Goal: Check status: Check status

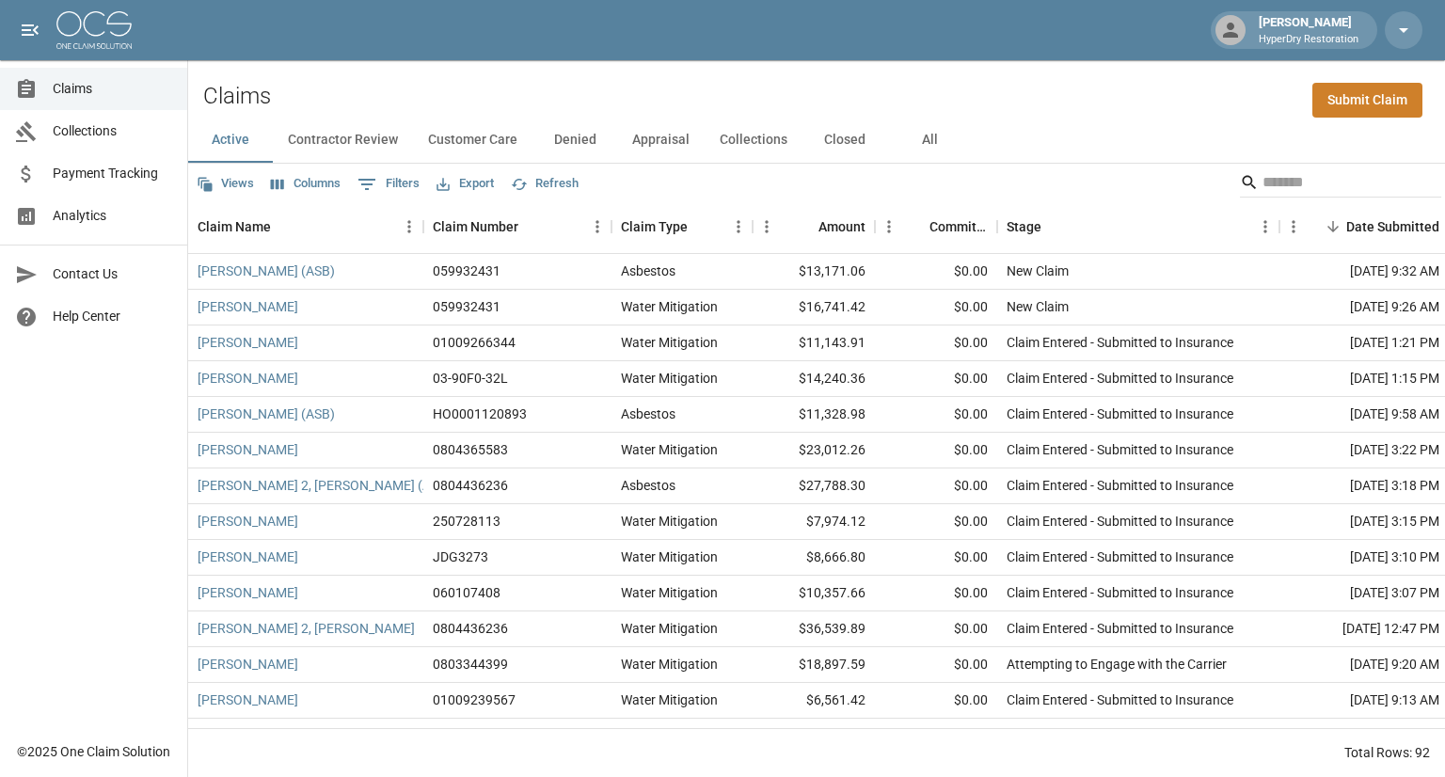
click at [73, 178] on span "Payment Tracking" at bounding box center [112, 174] width 119 height 20
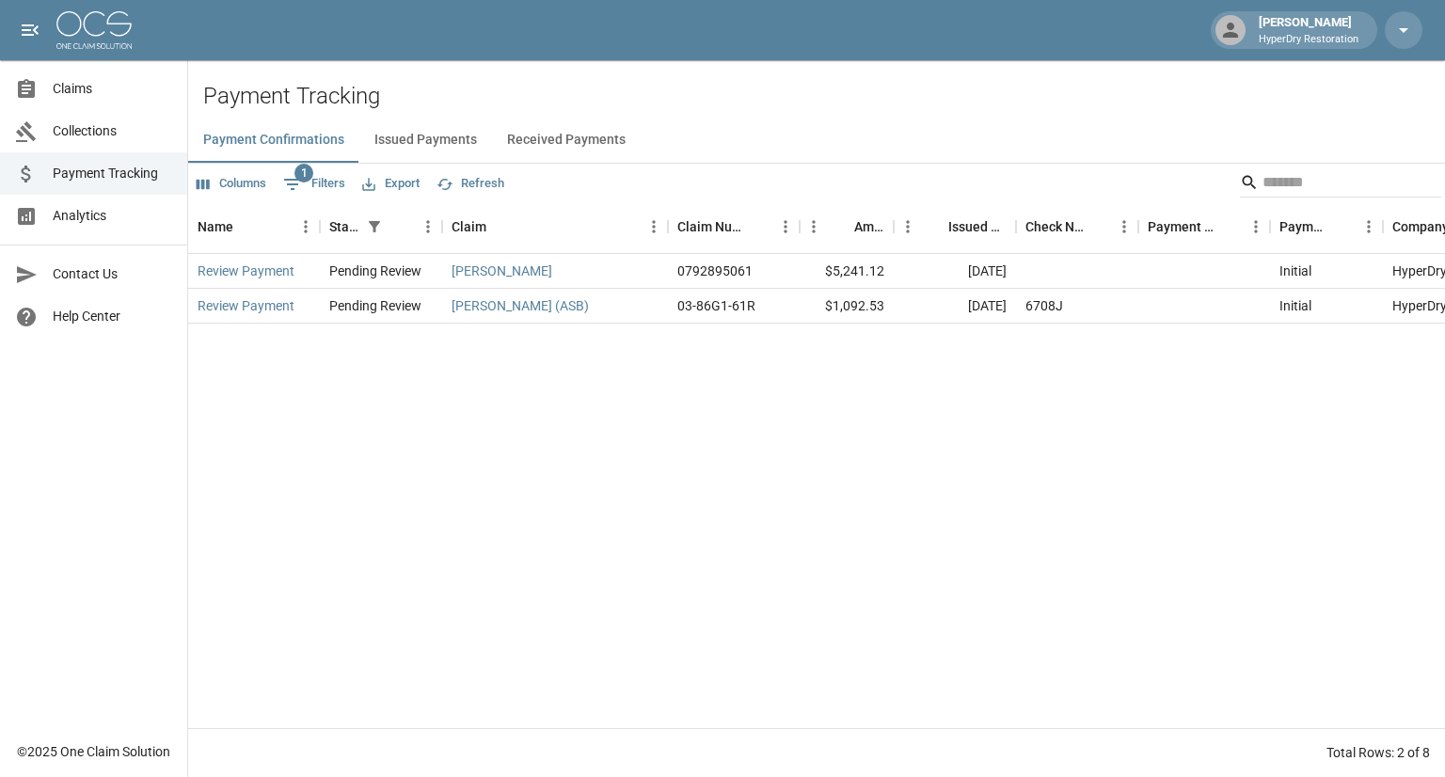
click at [545, 141] on button "Received Payments" at bounding box center [566, 140] width 149 height 45
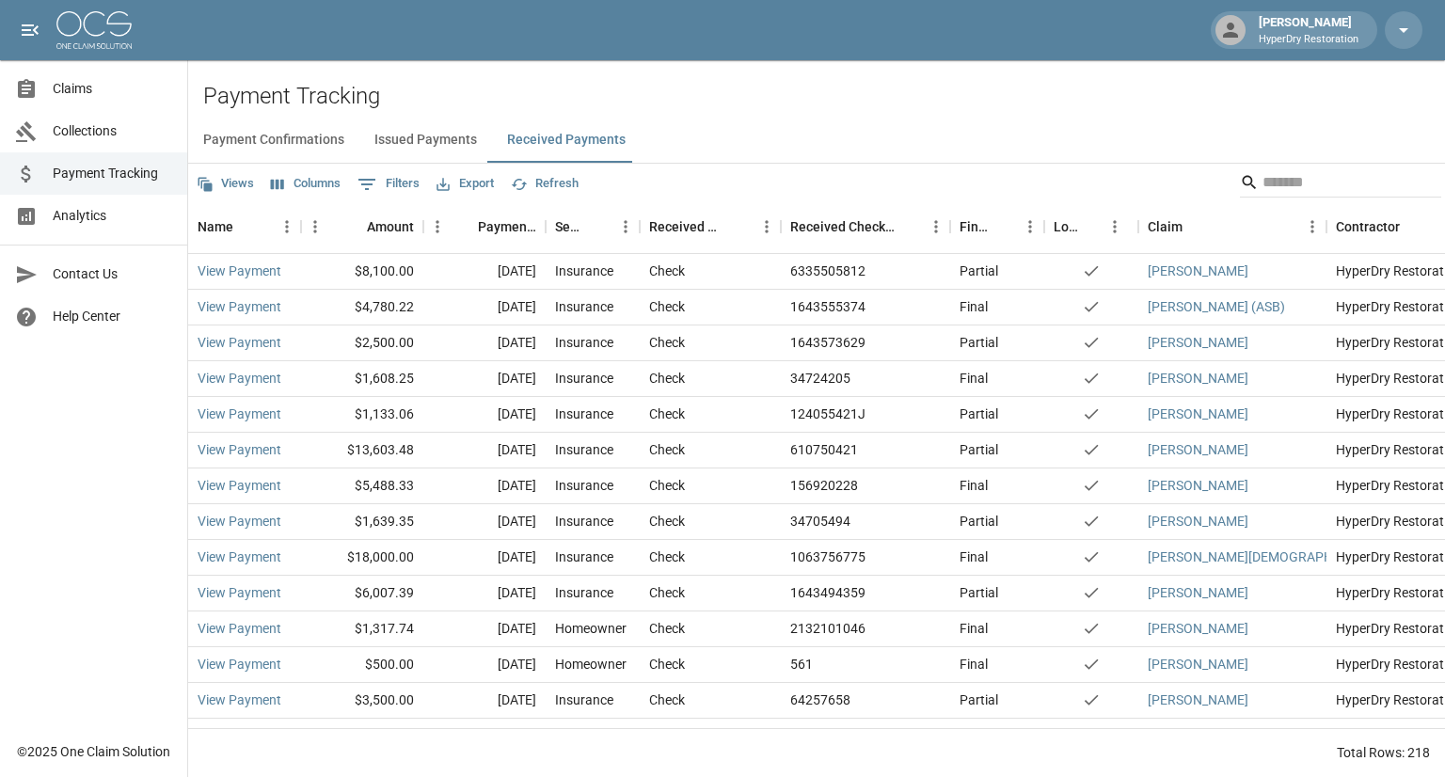
click at [124, 79] on span "Claims" at bounding box center [112, 89] width 119 height 20
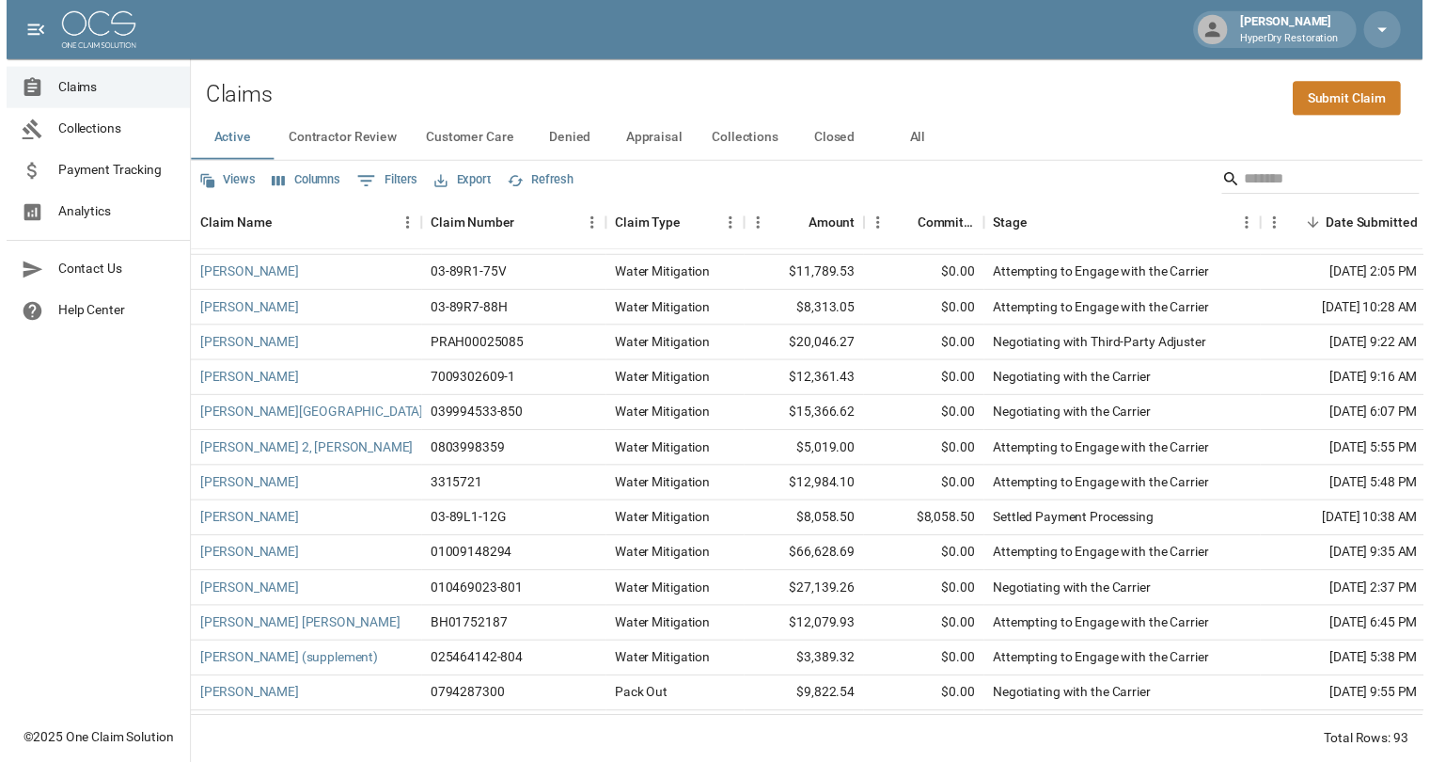
scroll to position [1317, 0]
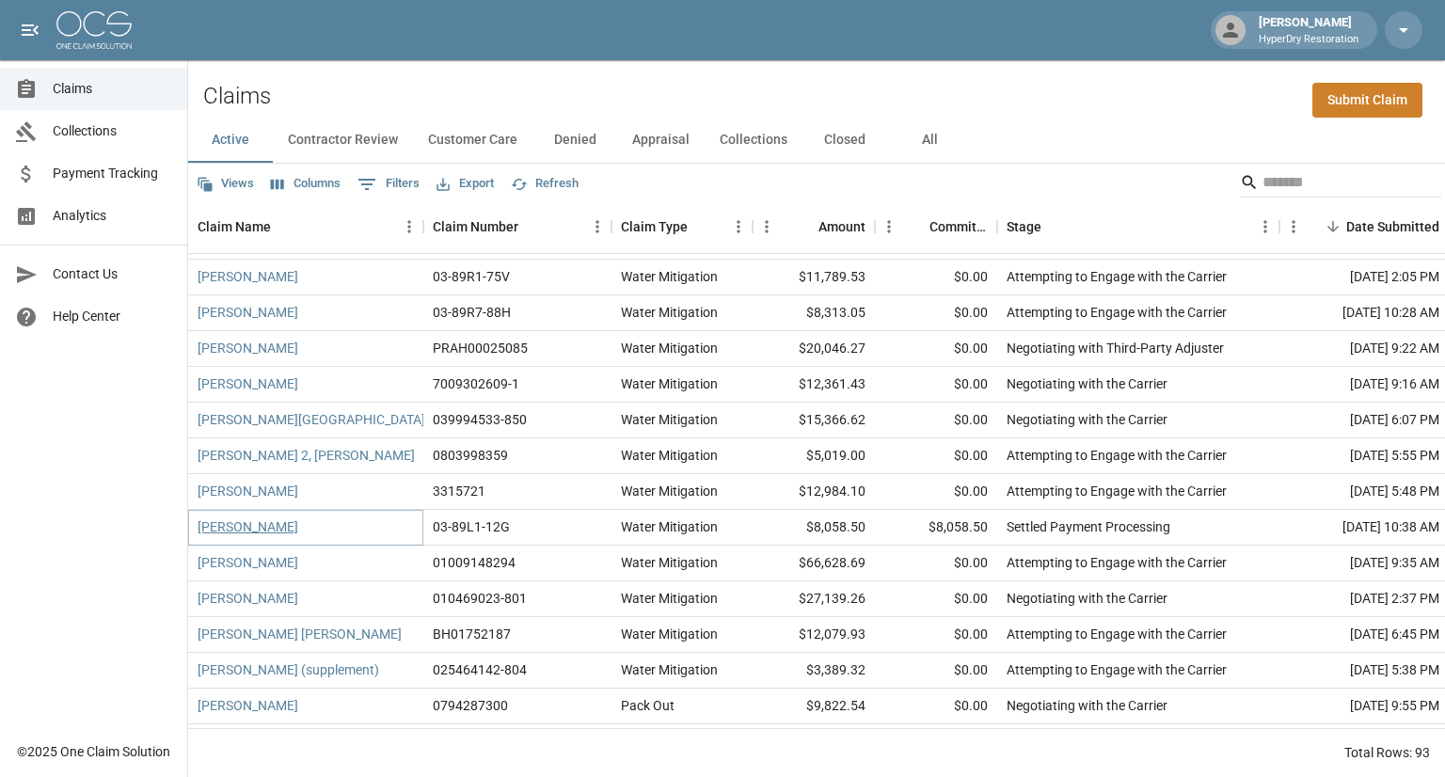
click at [248, 528] on link "[PERSON_NAME]" at bounding box center [247, 526] width 101 height 19
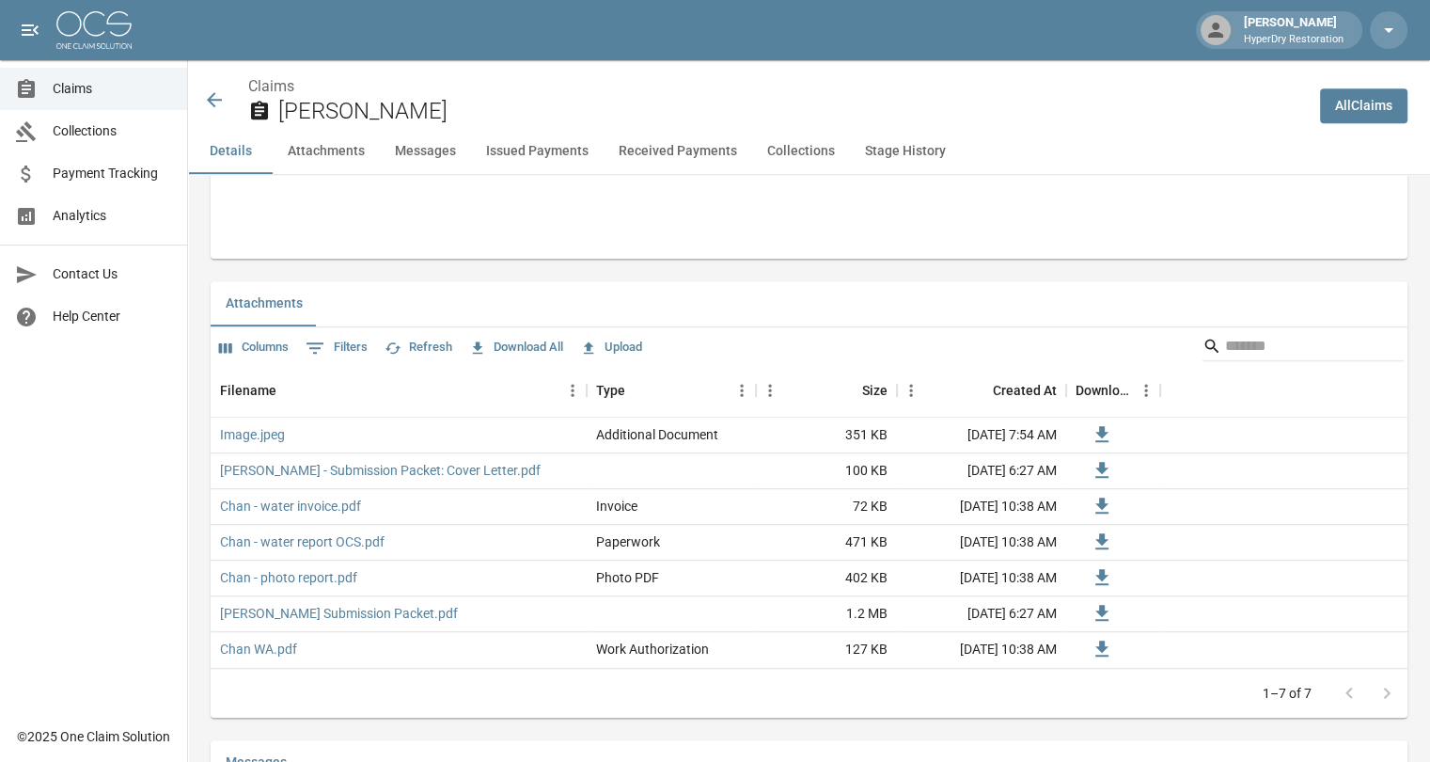
scroll to position [1046, 0]
click at [215, 95] on icon at bounding box center [214, 99] width 23 height 23
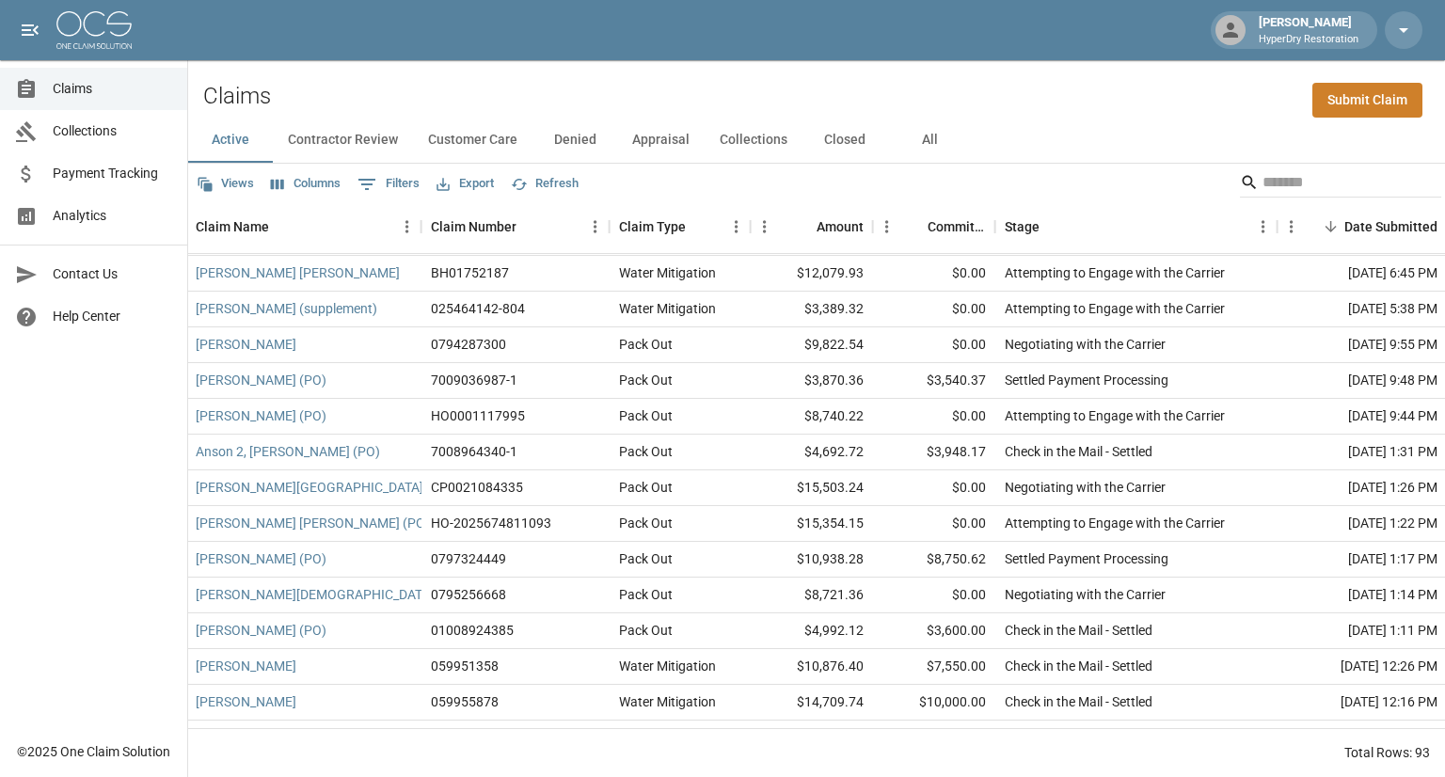
scroll to position [1698, 2]
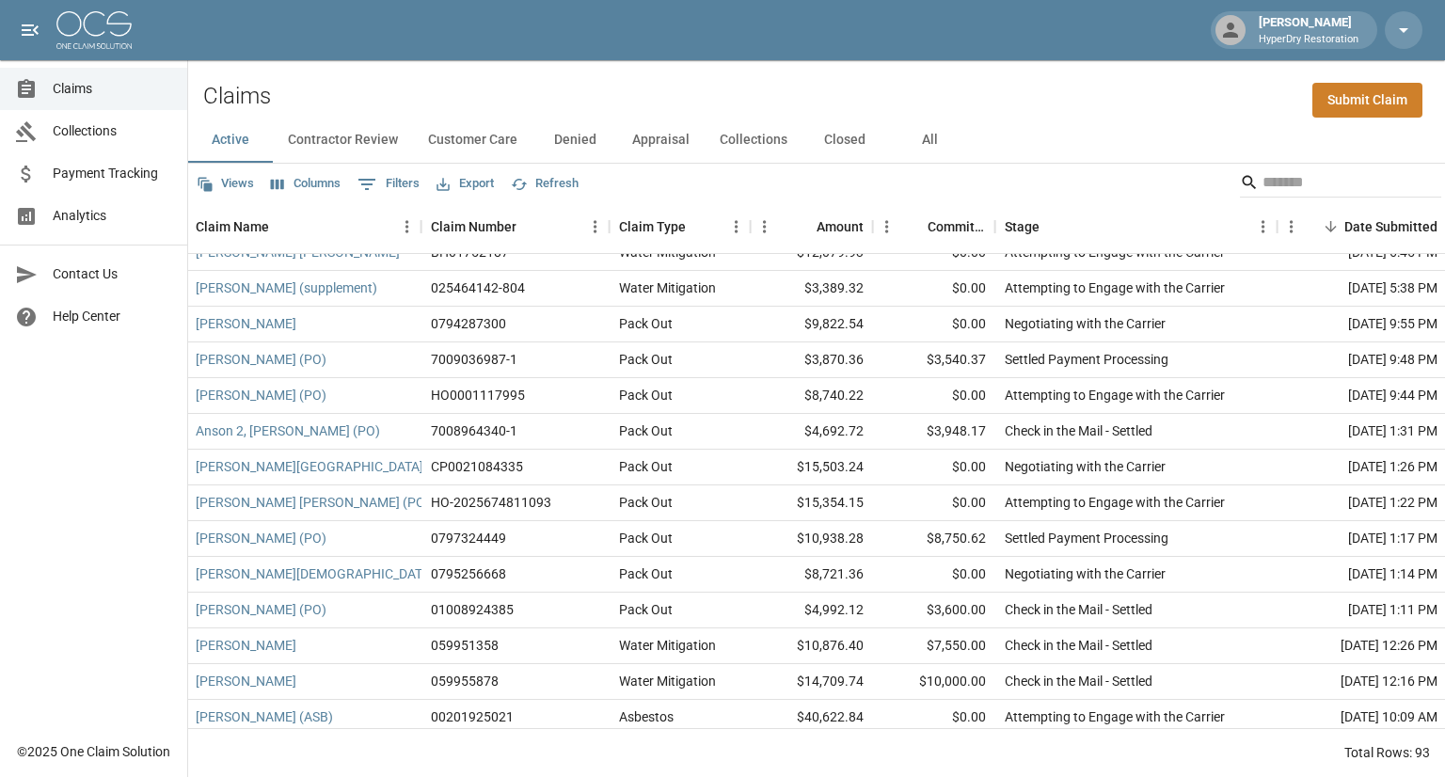
click at [117, 190] on link "Payment Tracking" at bounding box center [93, 173] width 187 height 42
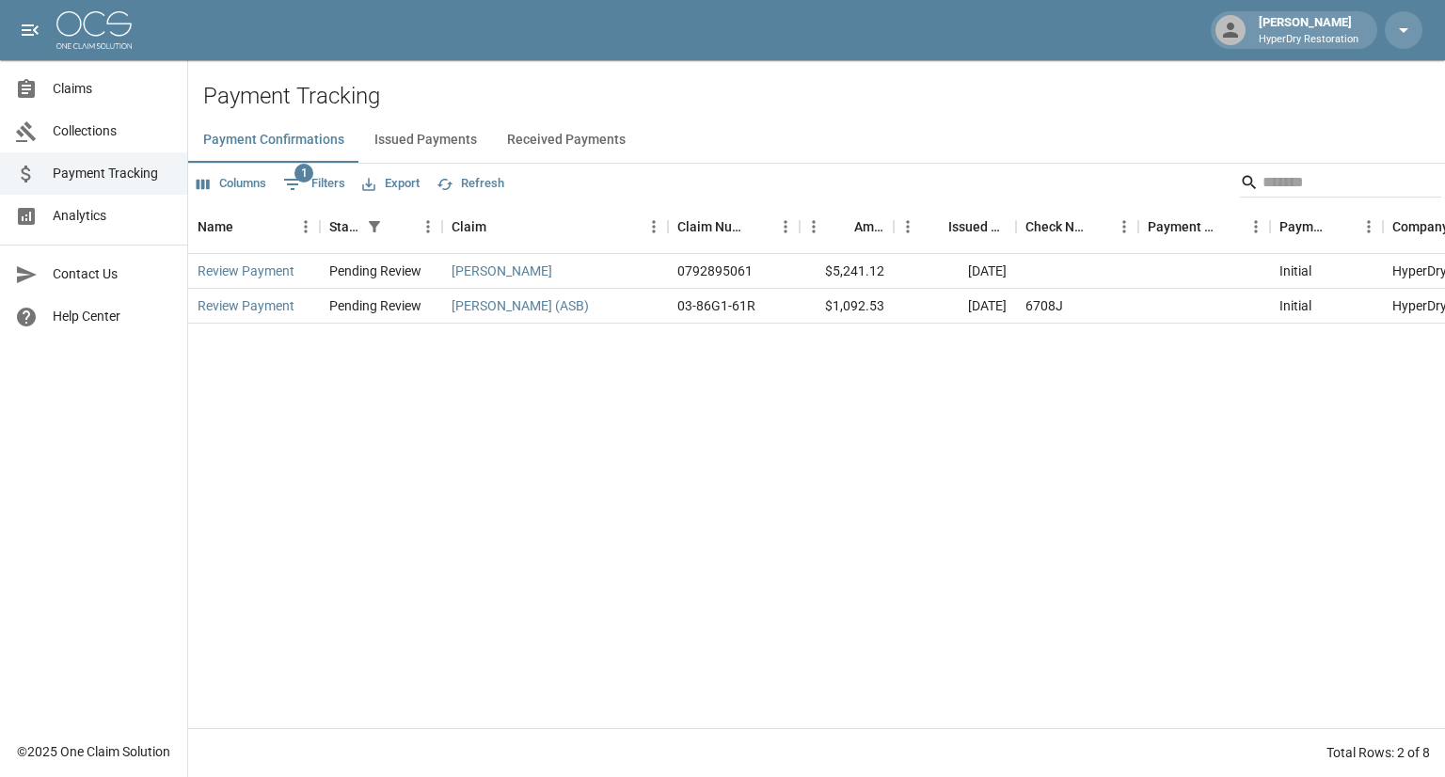
click at [118, 227] on link "Analytics" at bounding box center [93, 216] width 187 height 42
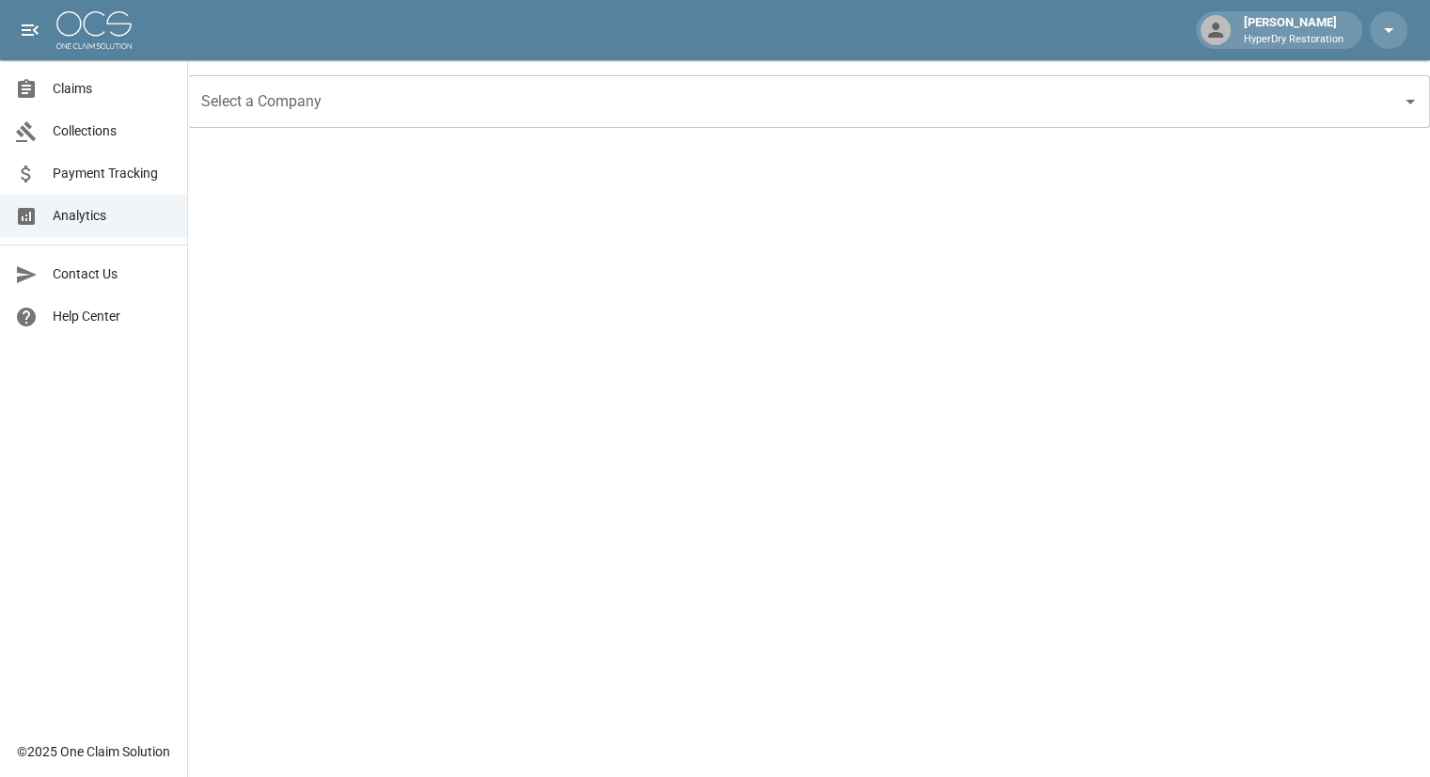
click at [99, 165] on span "Payment Tracking" at bounding box center [112, 174] width 119 height 20
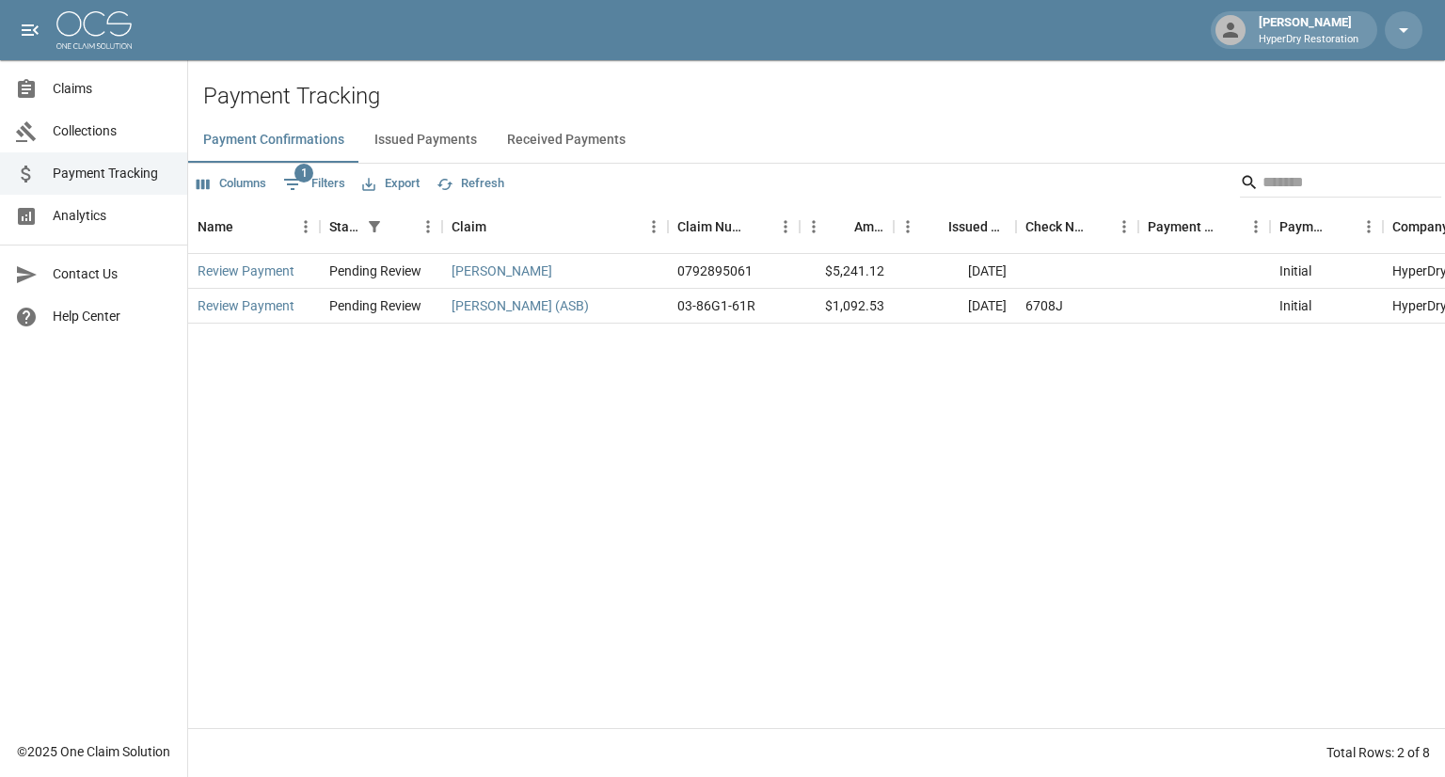
click at [104, 88] on span "Claims" at bounding box center [112, 89] width 119 height 20
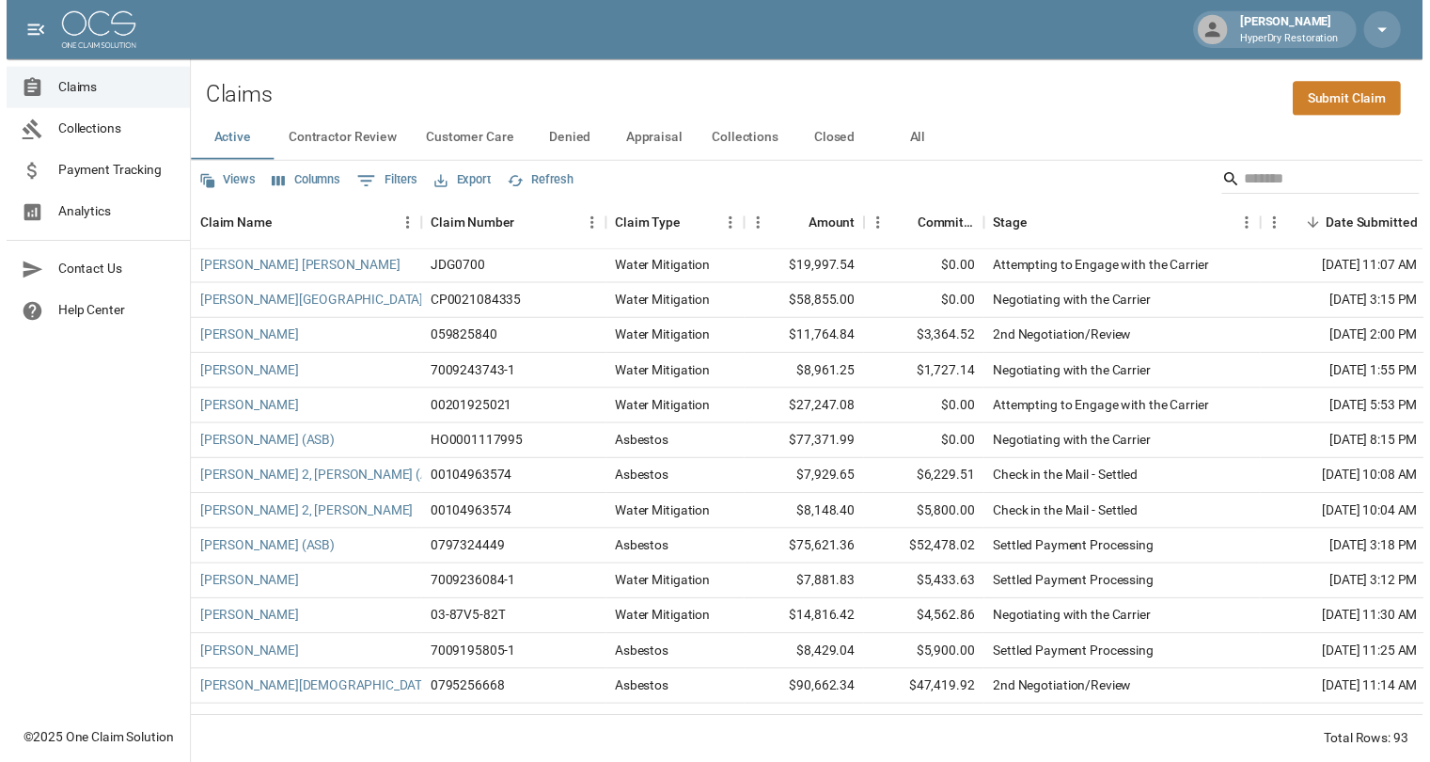
scroll to position [2472, 0]
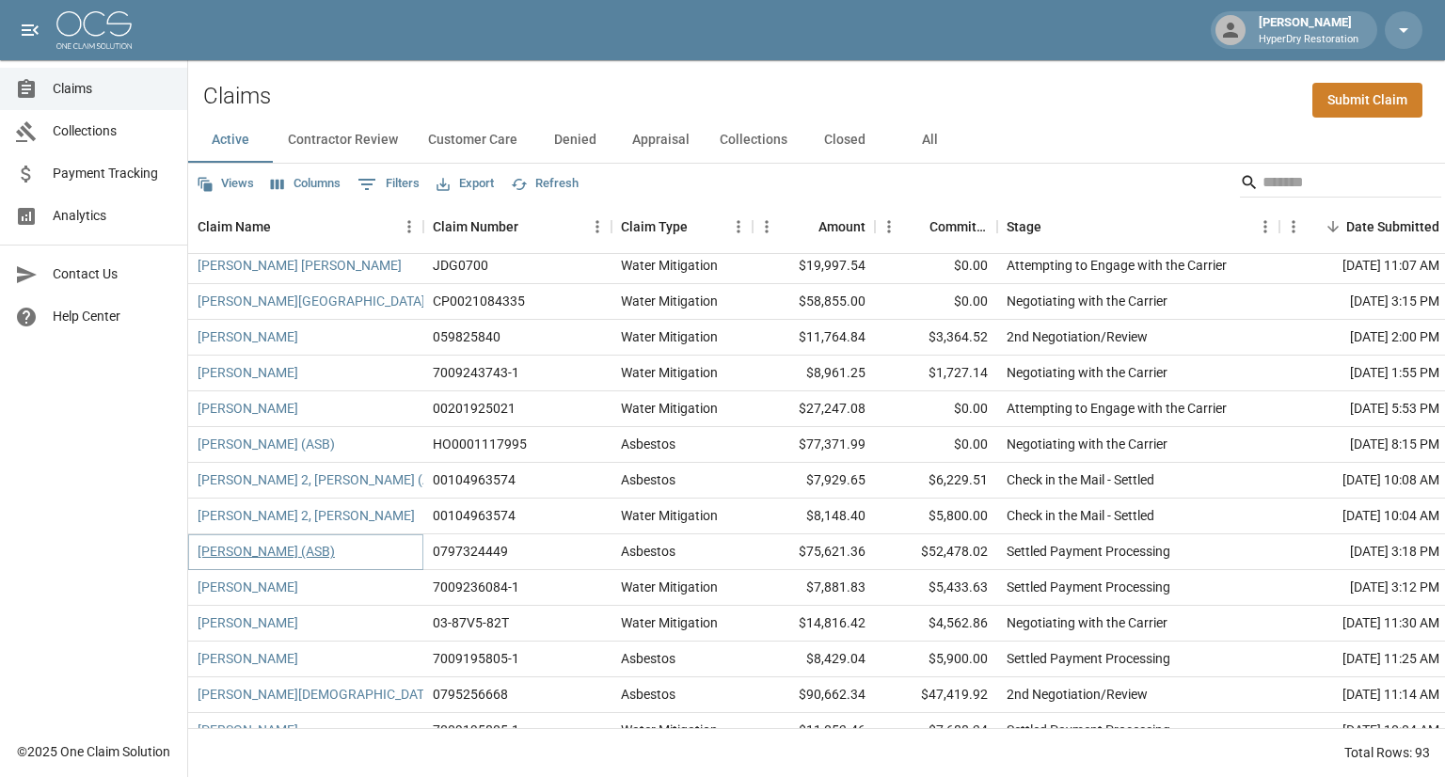
click at [290, 554] on link "[PERSON_NAME] (ASB)" at bounding box center [265, 551] width 137 height 19
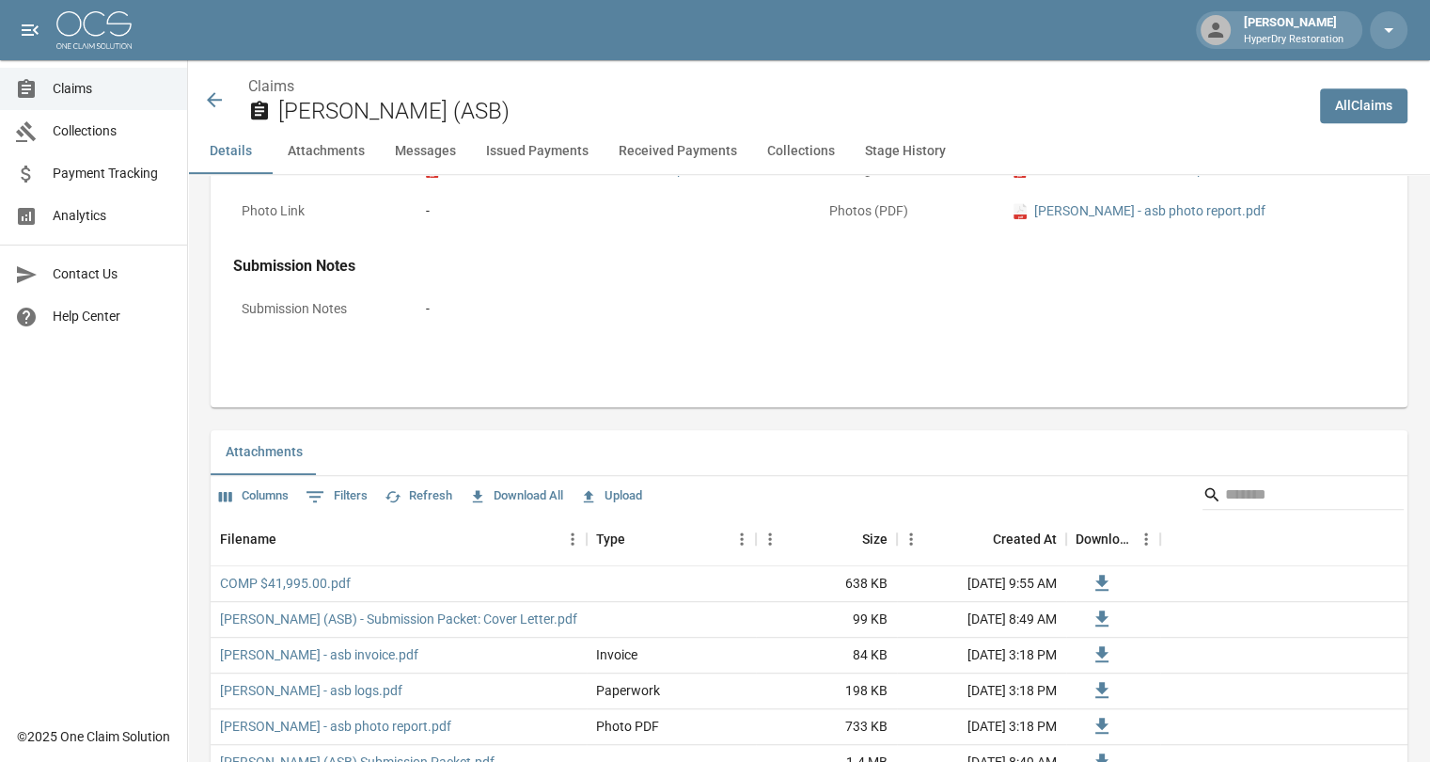
scroll to position [948, 0]
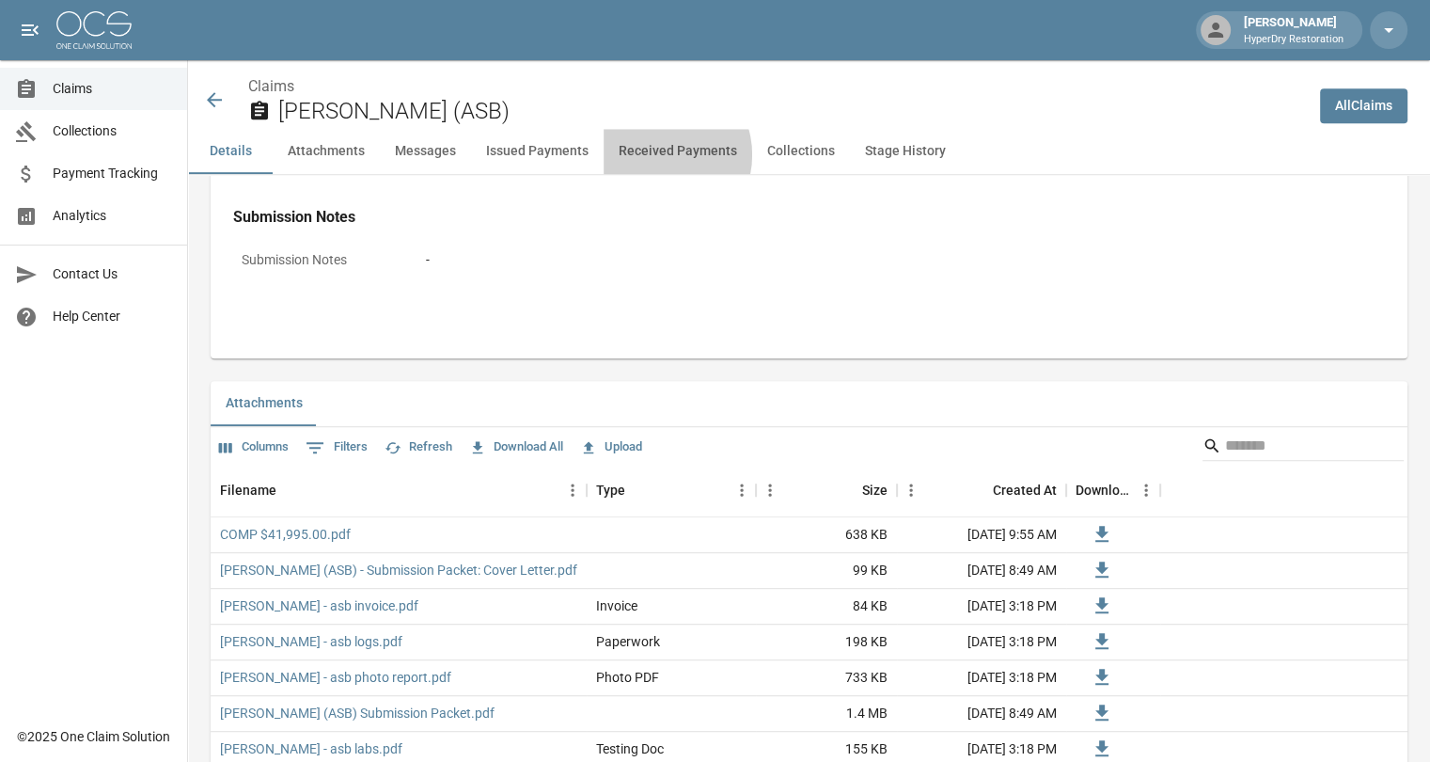
click at [652, 155] on button "Received Payments" at bounding box center [678, 151] width 149 height 45
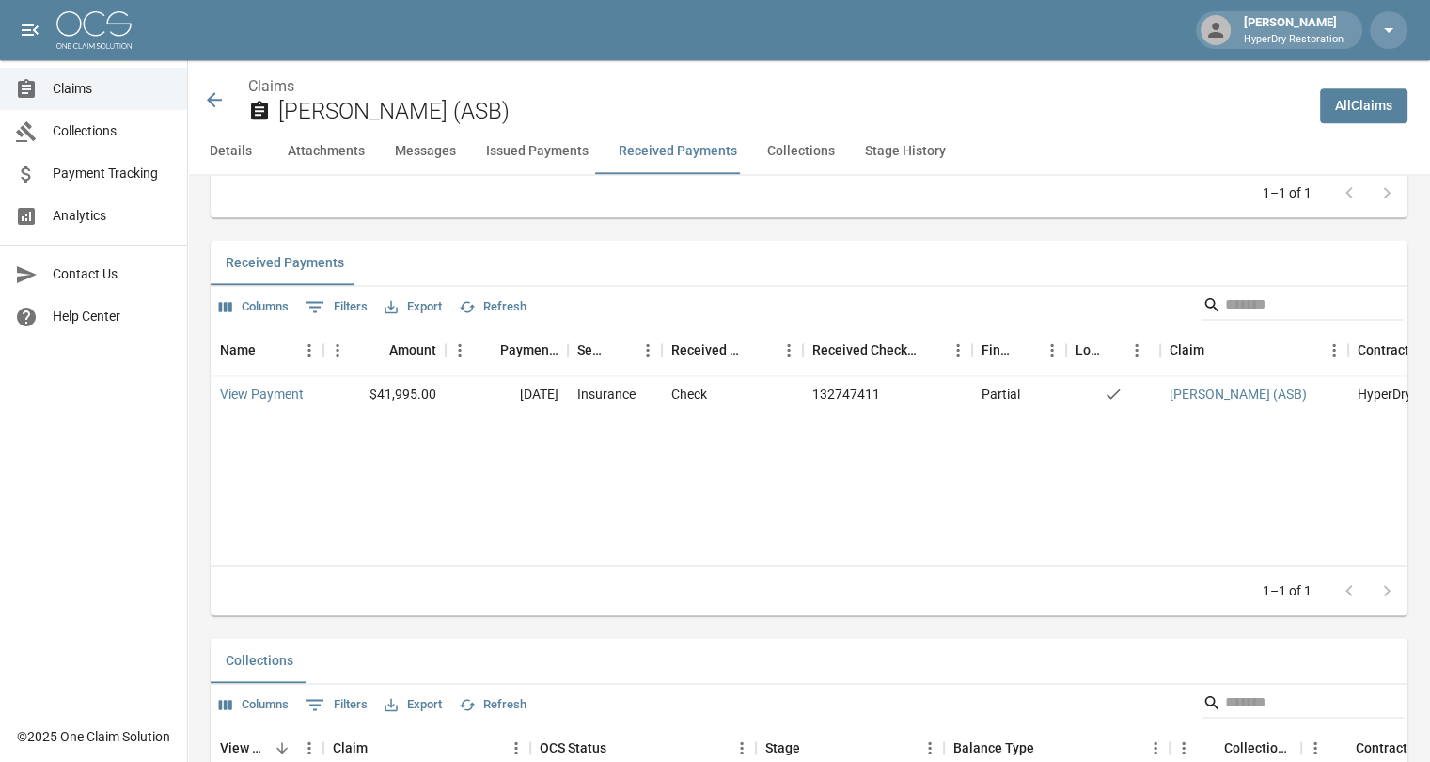
scroll to position [2516, 0]
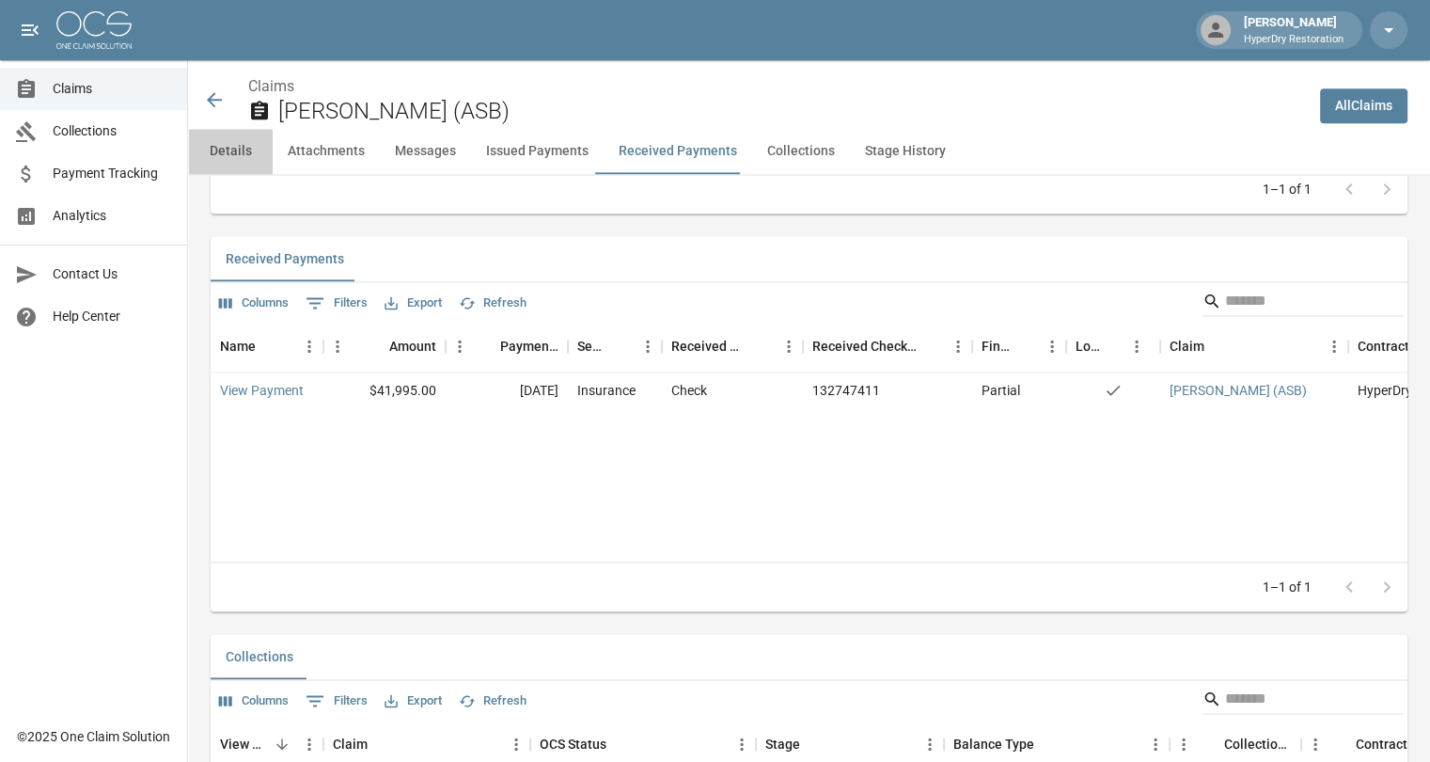
click at [239, 154] on button "Details" at bounding box center [230, 151] width 85 height 45
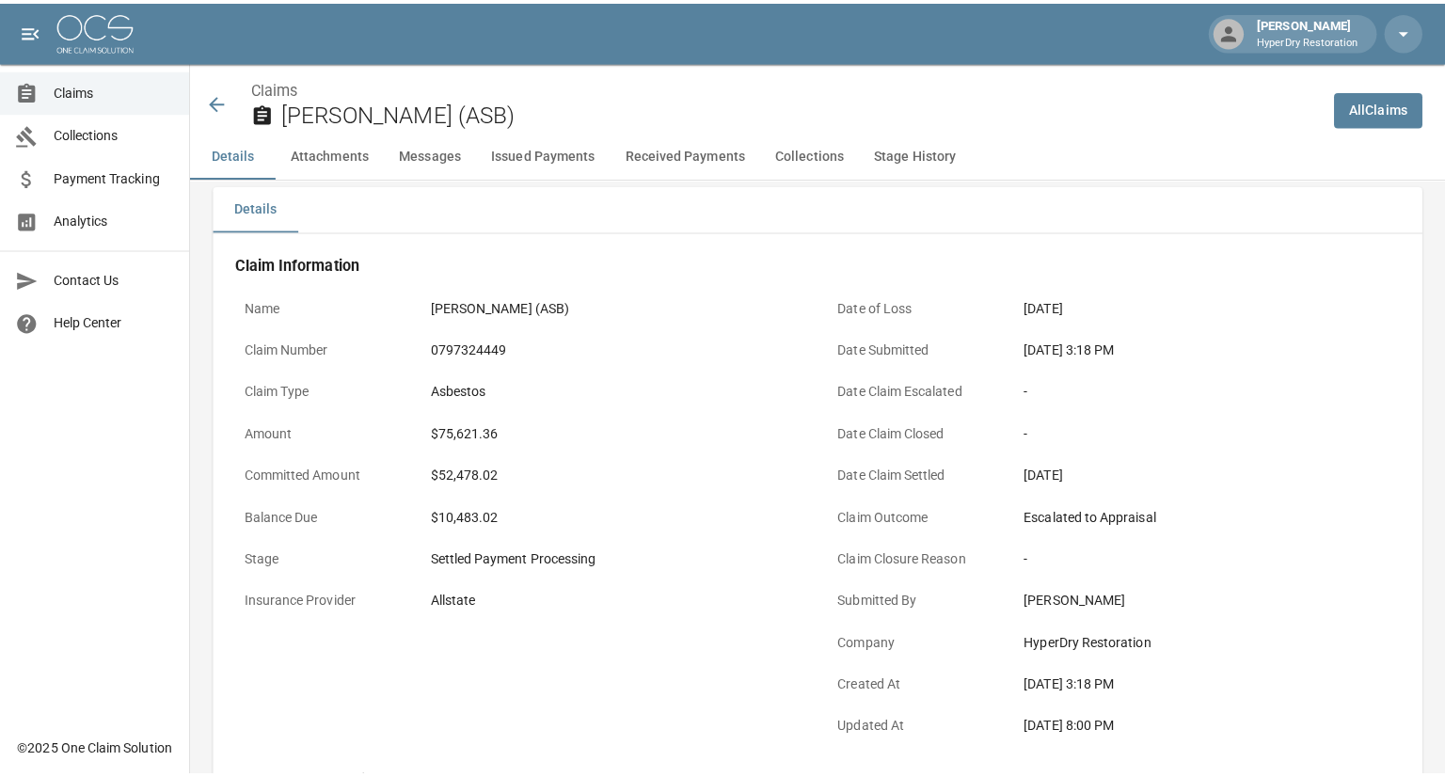
scroll to position [0, 0]
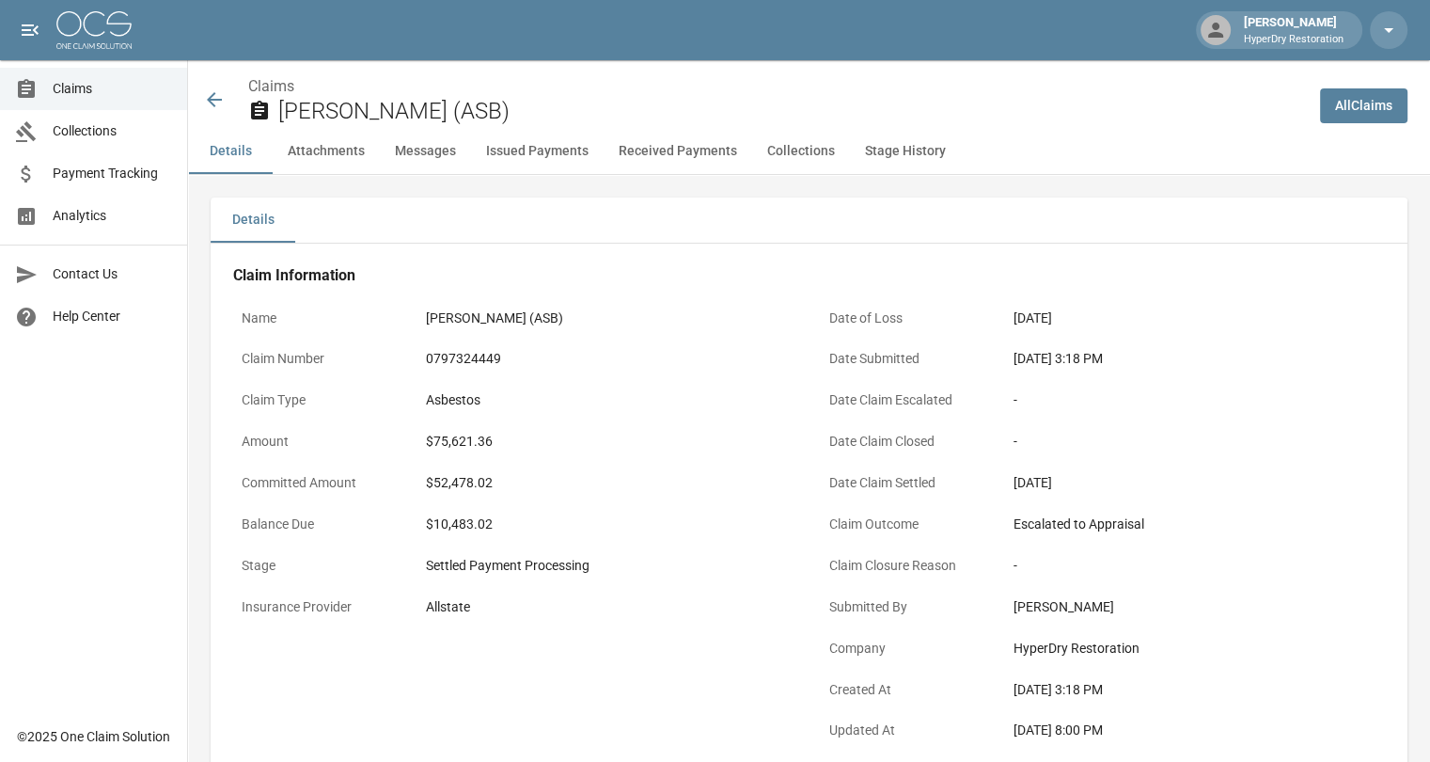
click at [213, 100] on icon at bounding box center [214, 99] width 15 height 15
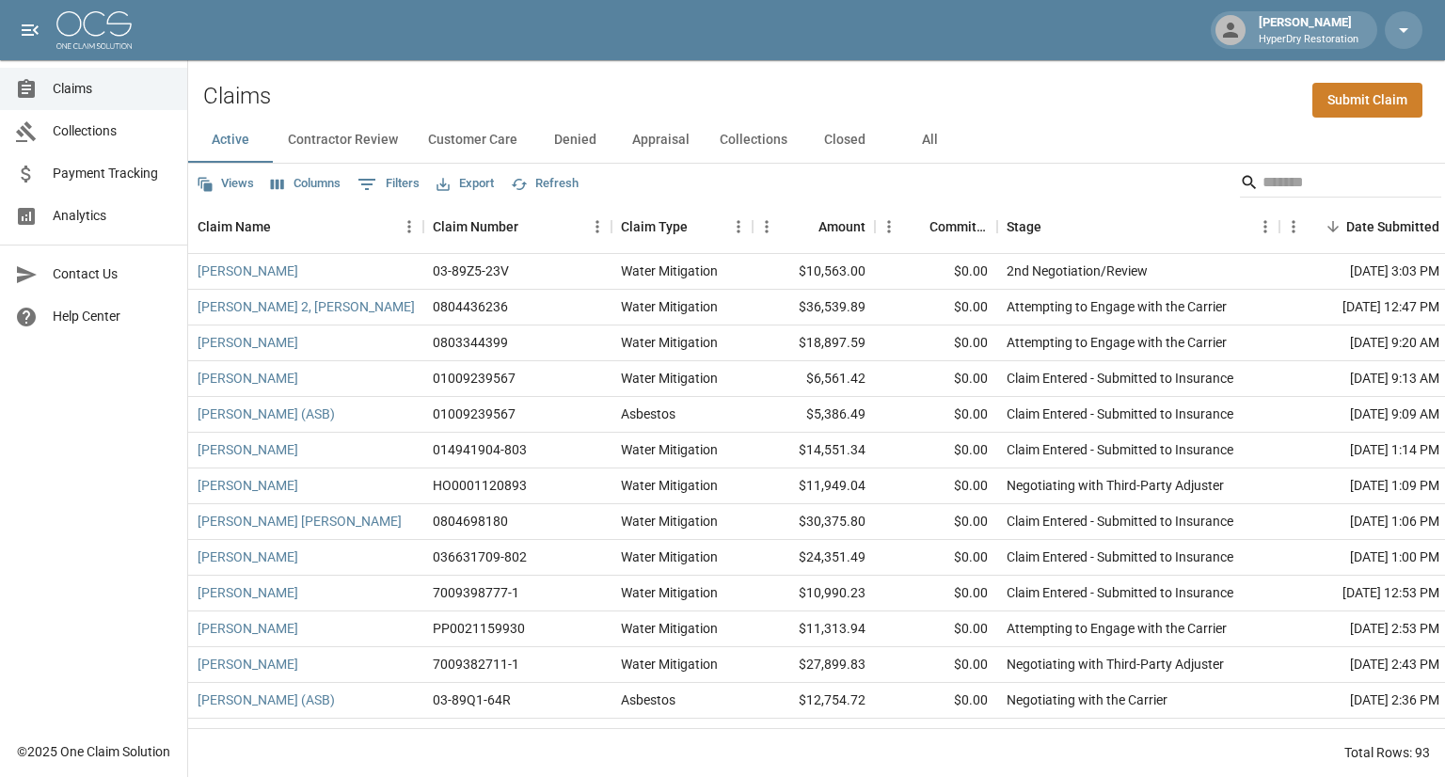
scroll to position [357, 0]
click at [571, 136] on button "Denied" at bounding box center [574, 140] width 85 height 45
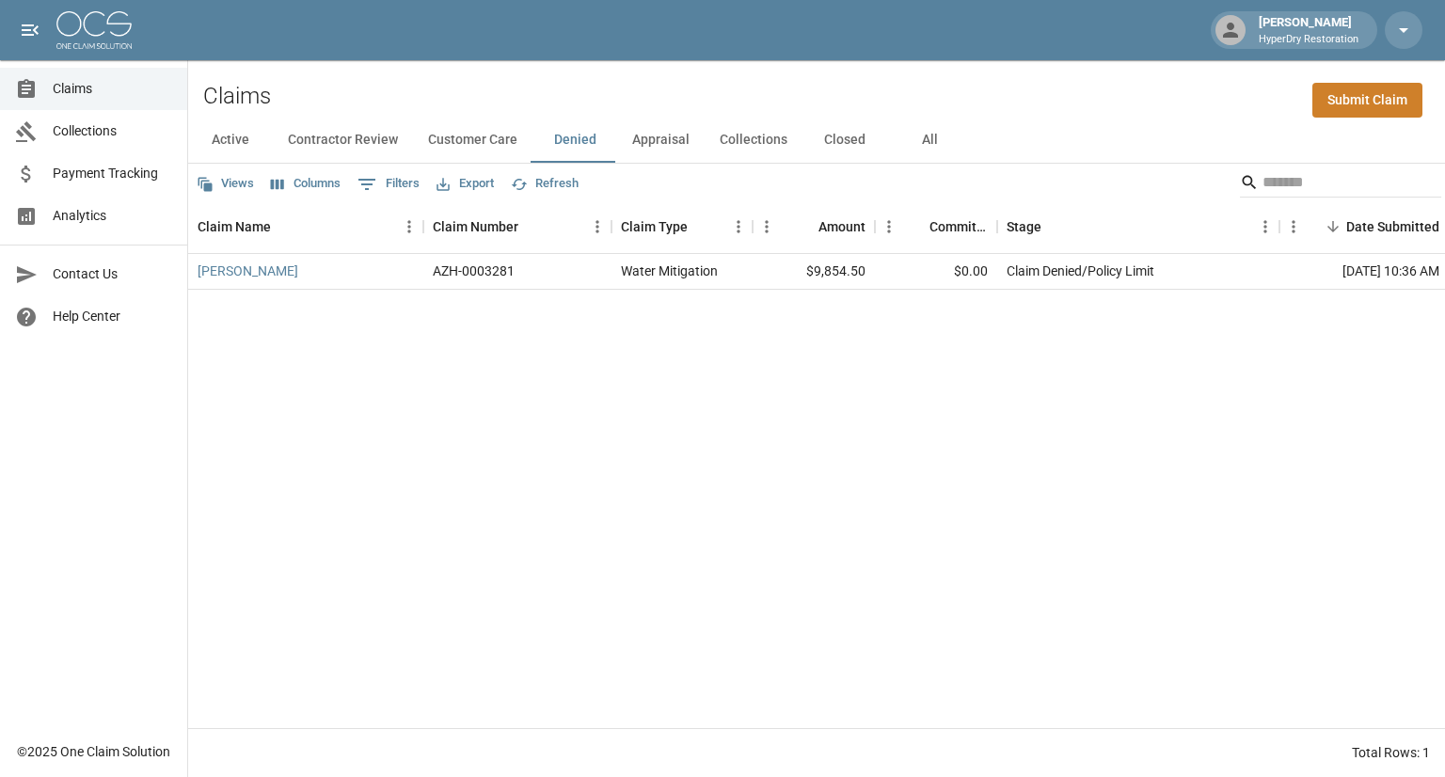
click at [656, 138] on button "Appraisal" at bounding box center [660, 140] width 87 height 45
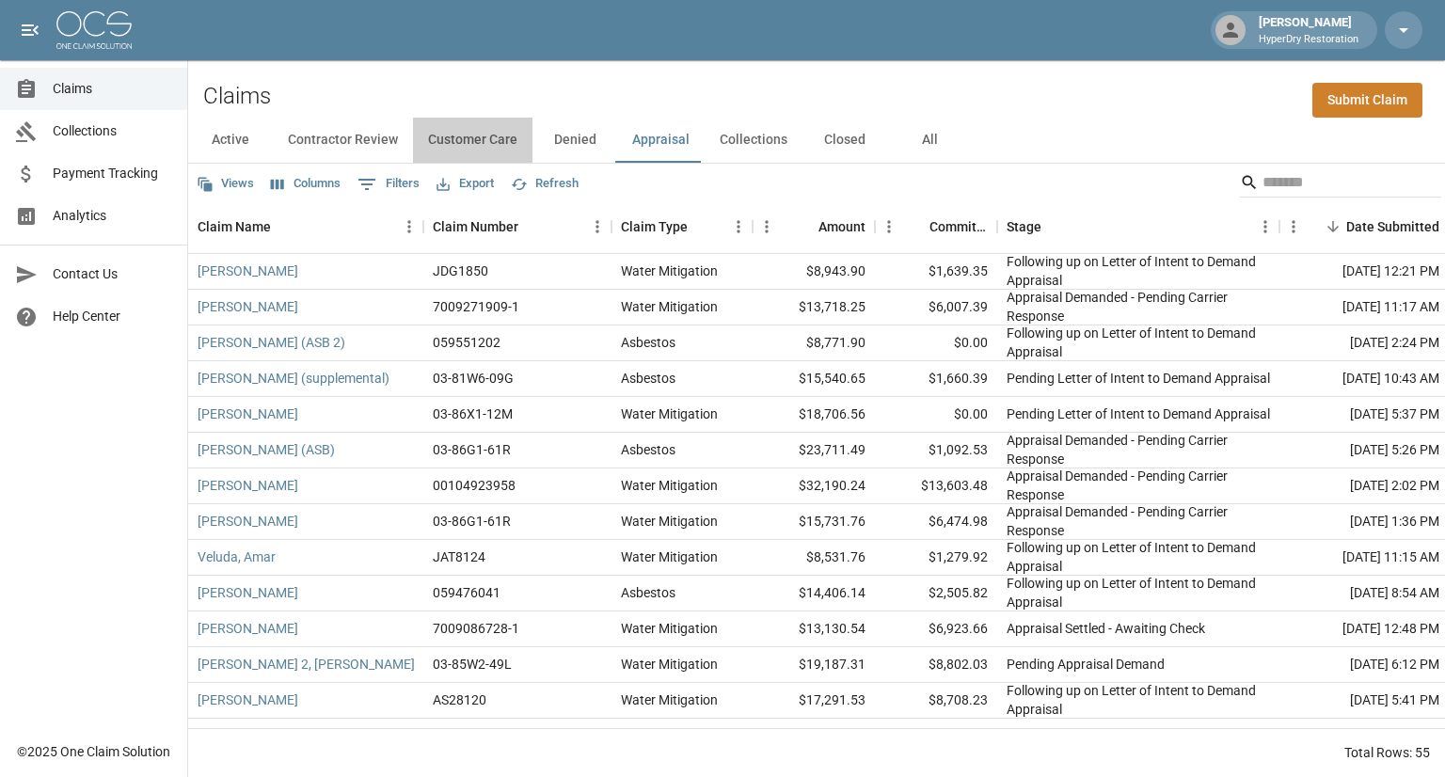
click at [482, 152] on button "Customer Care" at bounding box center [472, 140] width 119 height 45
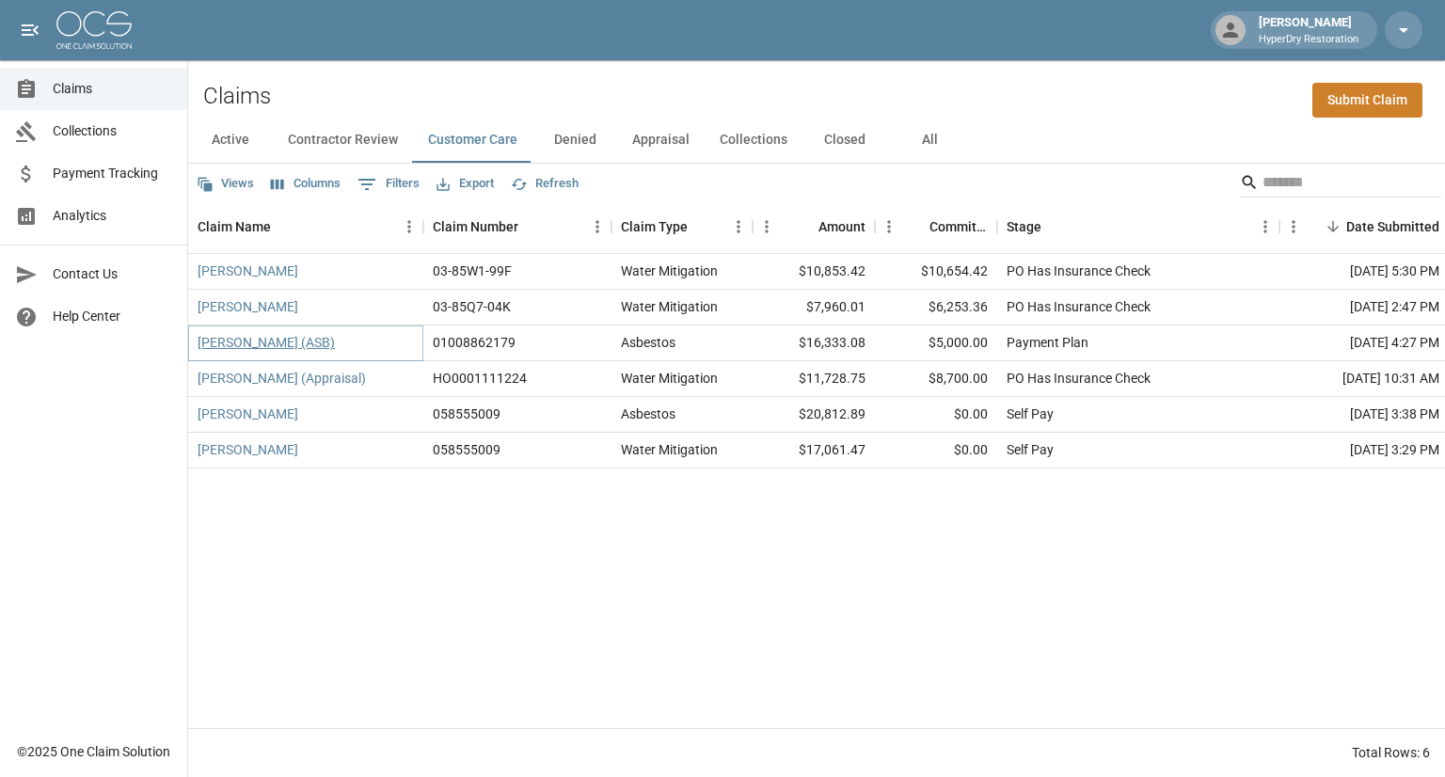
click at [314, 340] on link "[PERSON_NAME] (ASB)" at bounding box center [265, 342] width 137 height 19
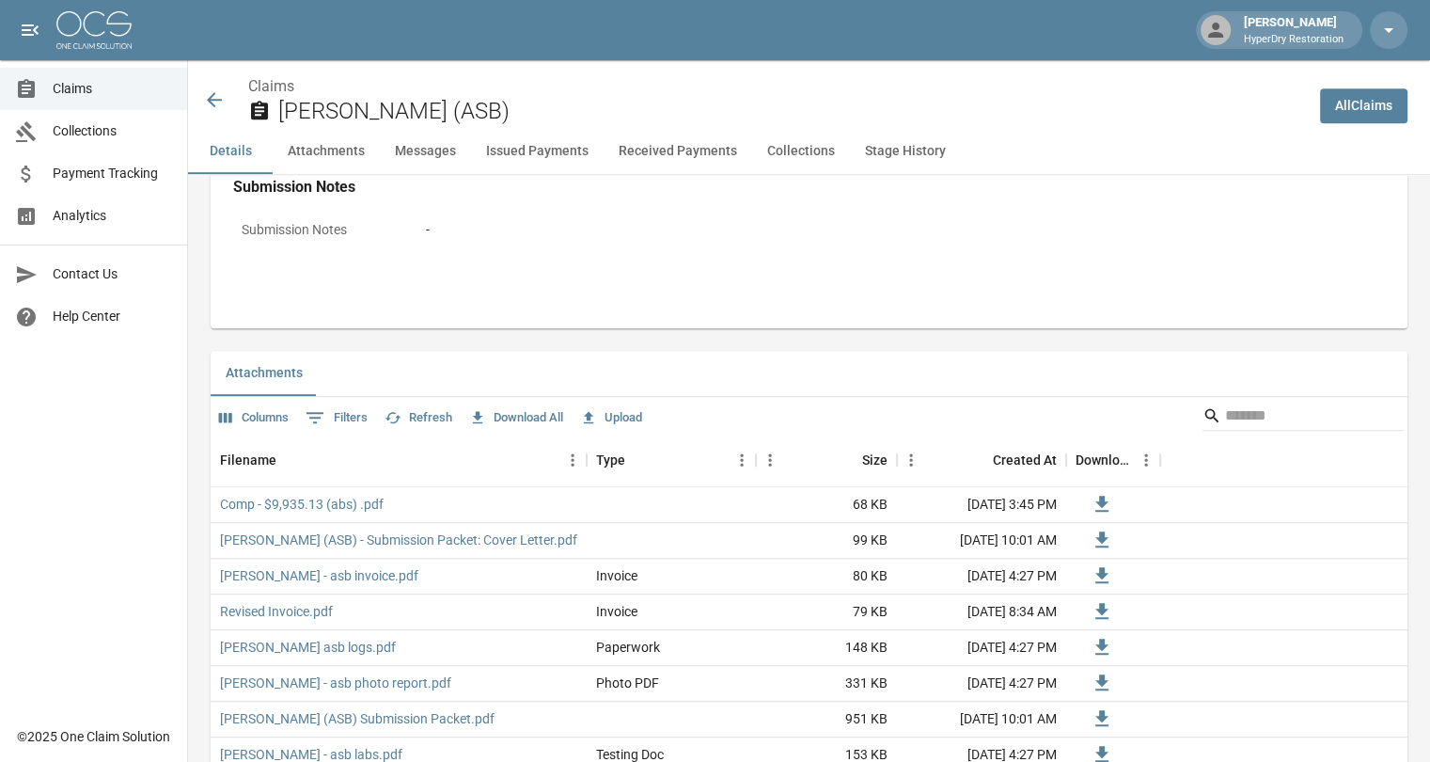
scroll to position [997, 0]
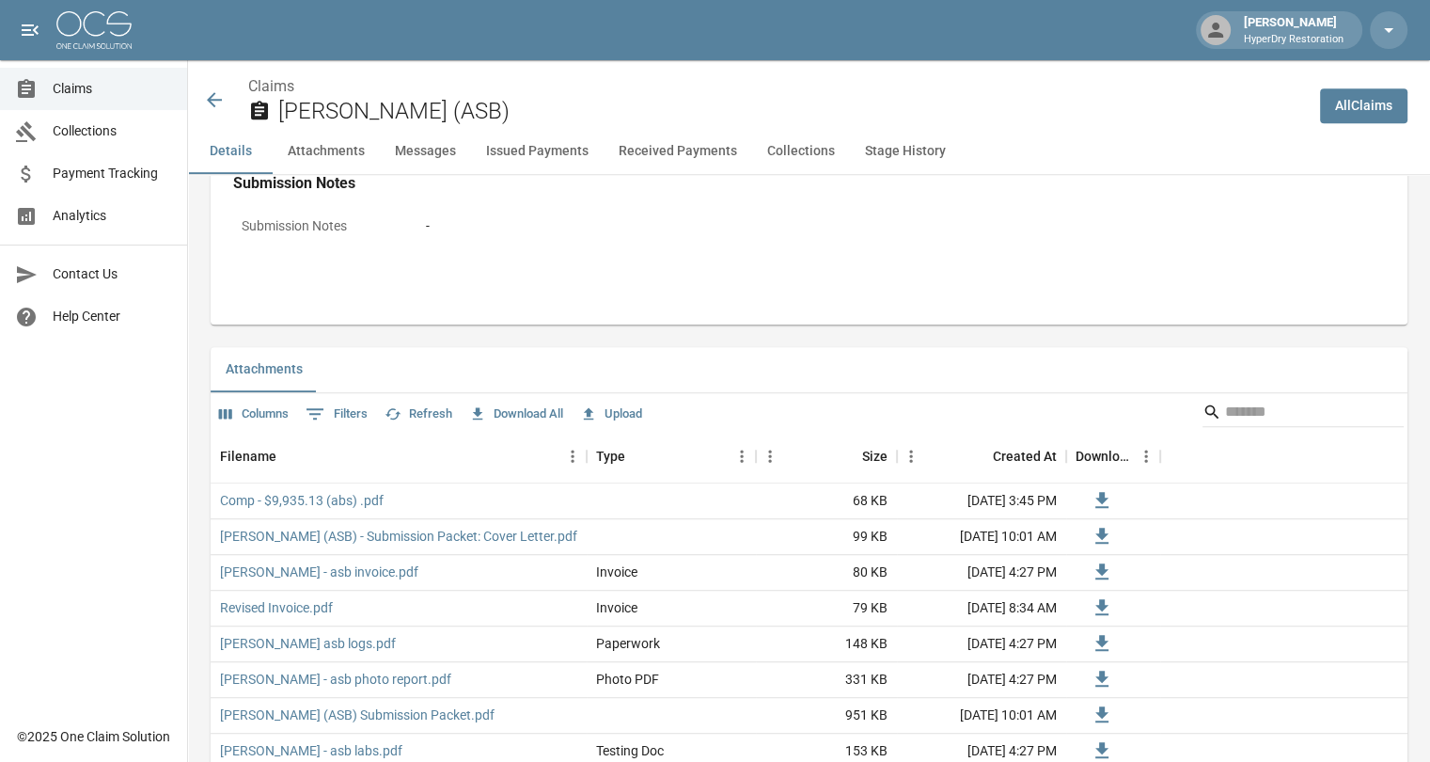
click at [213, 99] on icon at bounding box center [214, 99] width 23 height 23
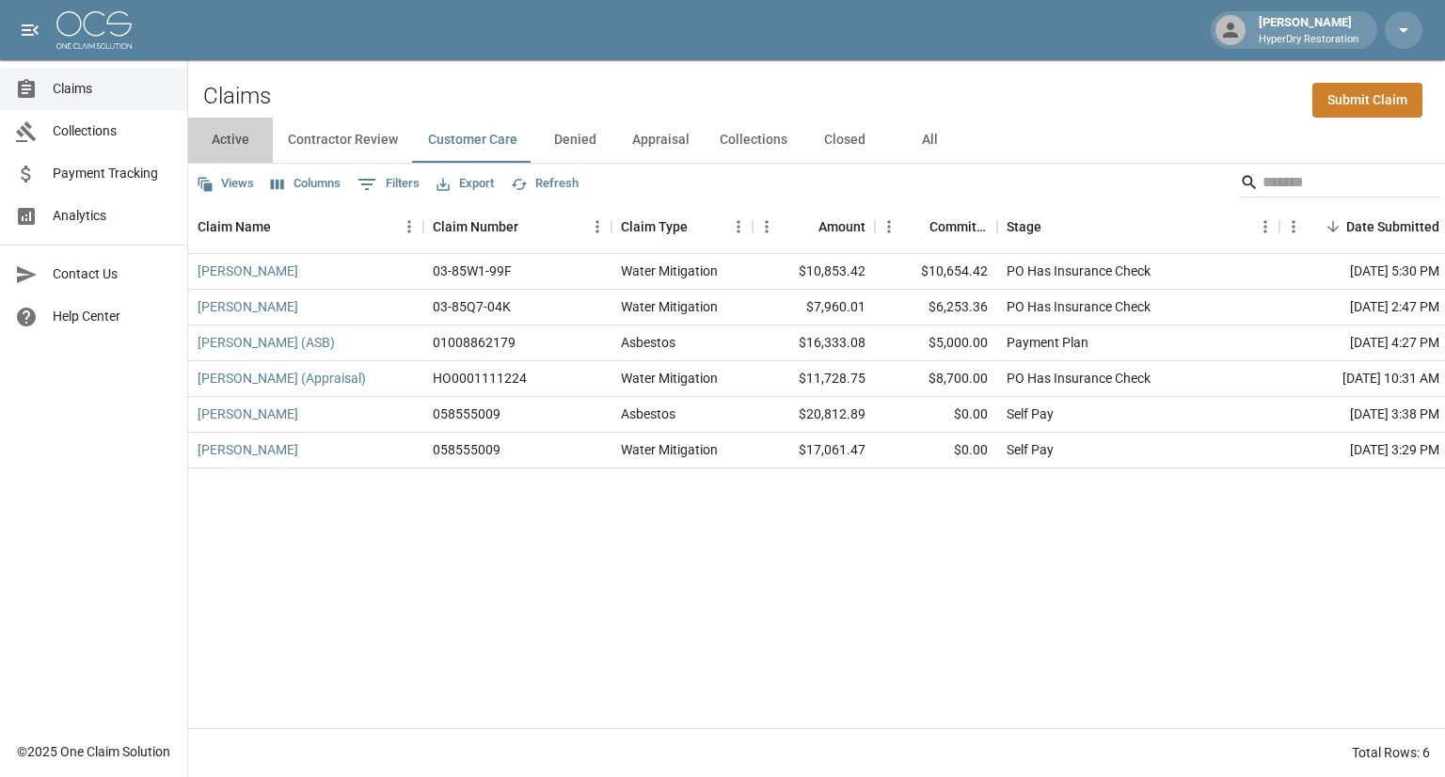
click at [240, 139] on button "Active" at bounding box center [230, 140] width 85 height 45
